Goal: Information Seeking & Learning: Learn about a topic

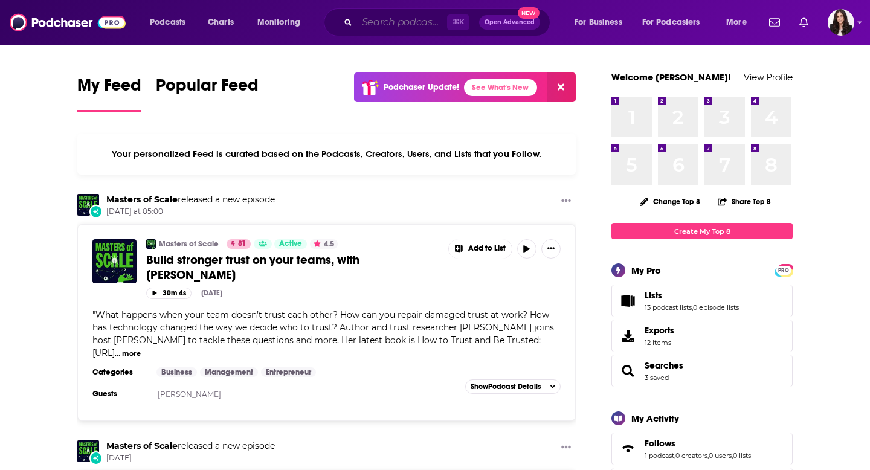
click at [393, 21] on input "Search podcasts, credits, & more..." at bounding box center [402, 22] width 90 height 19
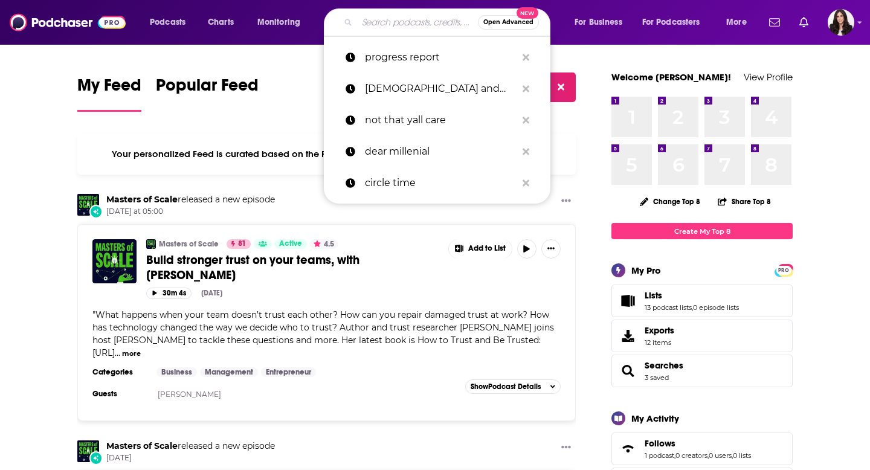
paste input "The Unscripted Leader"
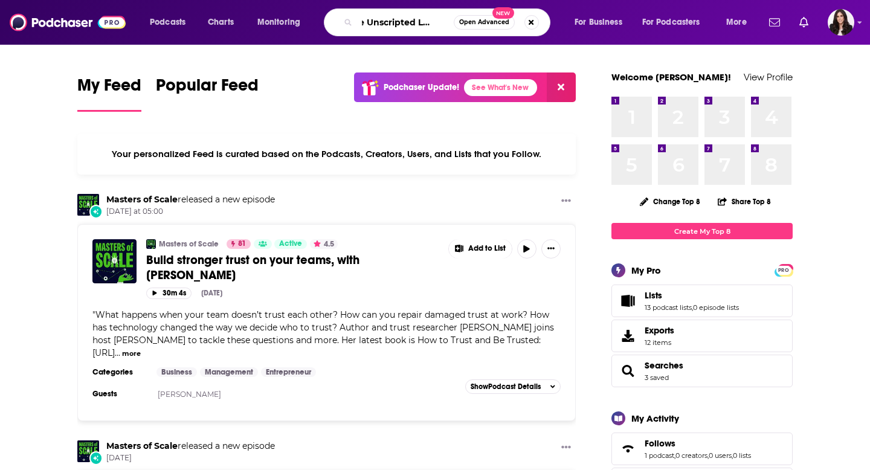
type input "The Unscripted Leader"
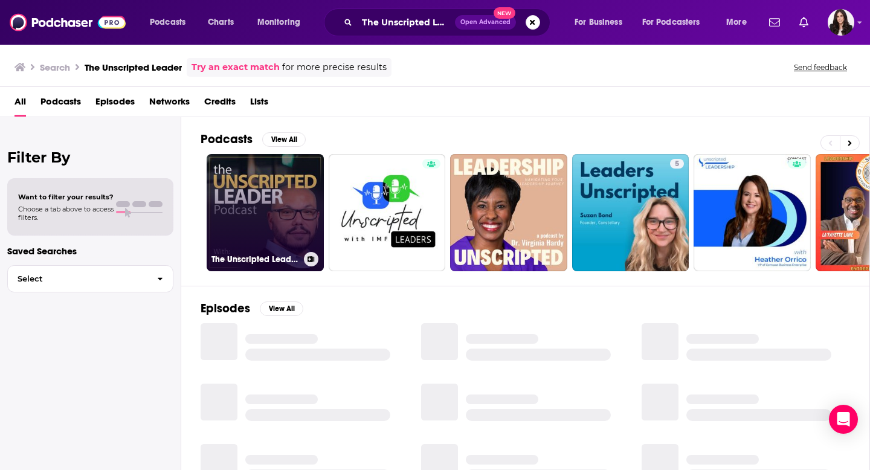
click at [288, 182] on link "The Unscripted Leader Podcast" at bounding box center [265, 212] width 117 height 117
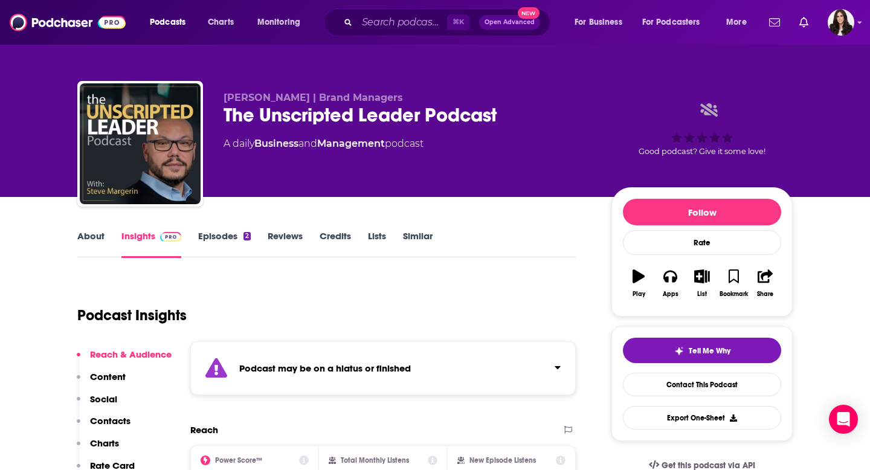
click at [230, 236] on link "Episodes 2" at bounding box center [224, 244] width 53 height 28
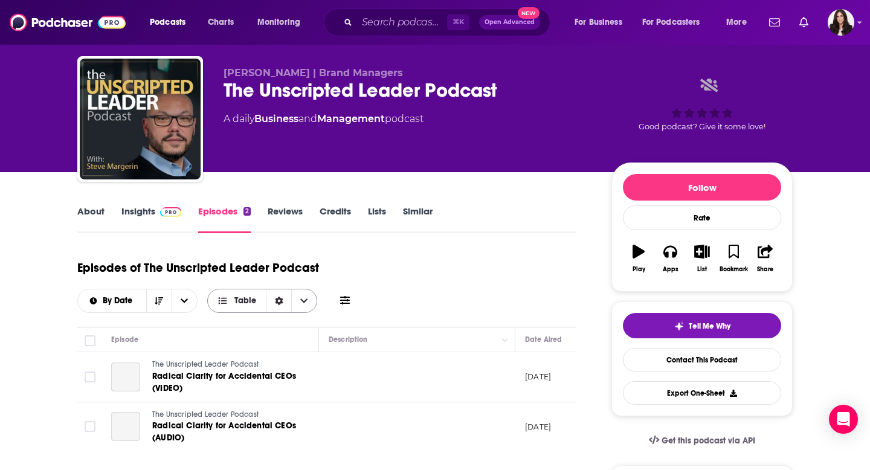
scroll to position [31, 0]
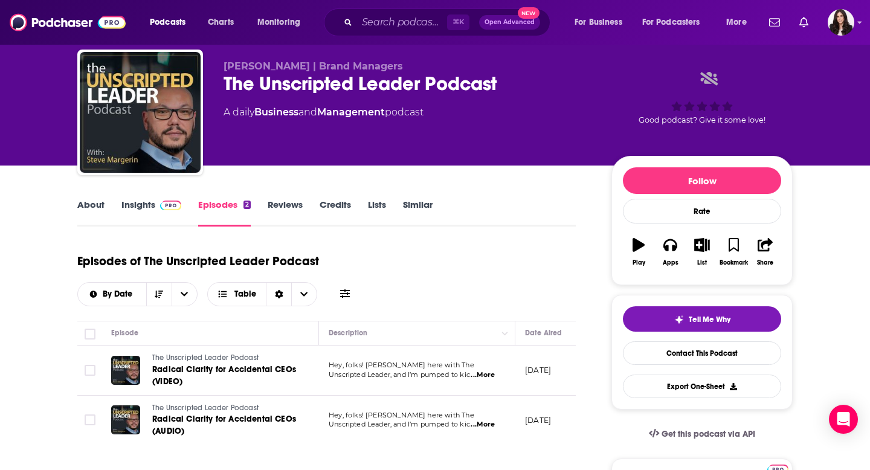
click at [489, 373] on span "...More" at bounding box center [483, 375] width 24 height 10
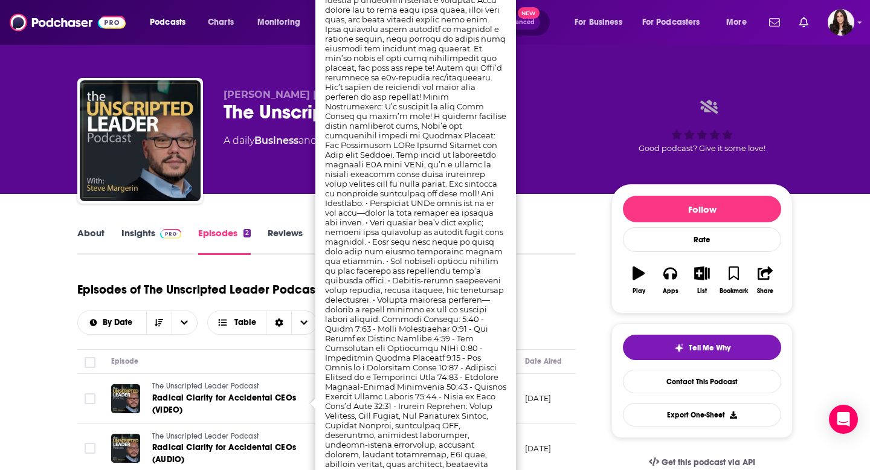
scroll to position [0, 0]
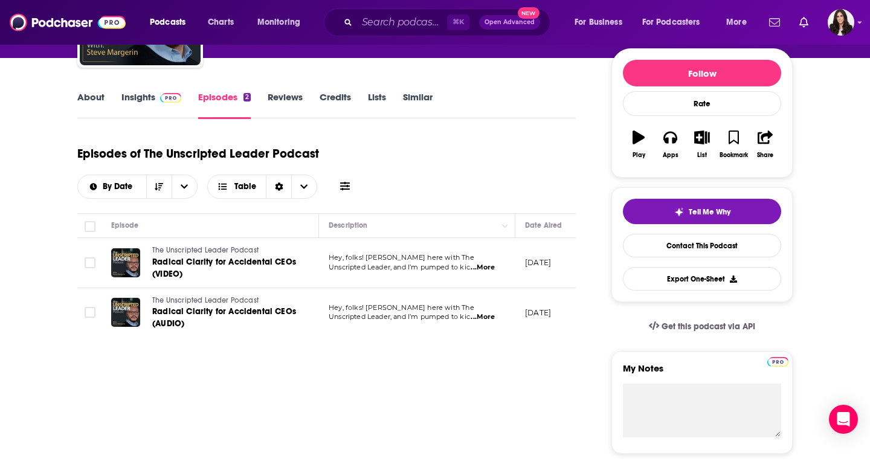
scroll to position [173, 0]
